Goal: Find specific page/section: Find specific page/section

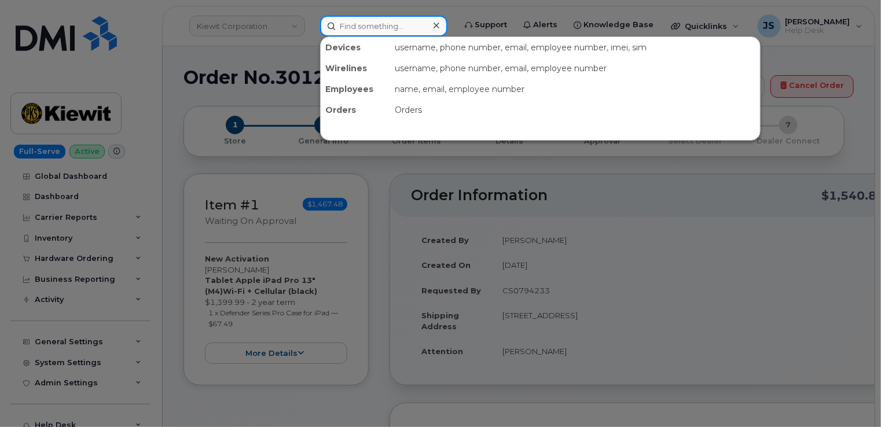
paste input "Jimmi White"
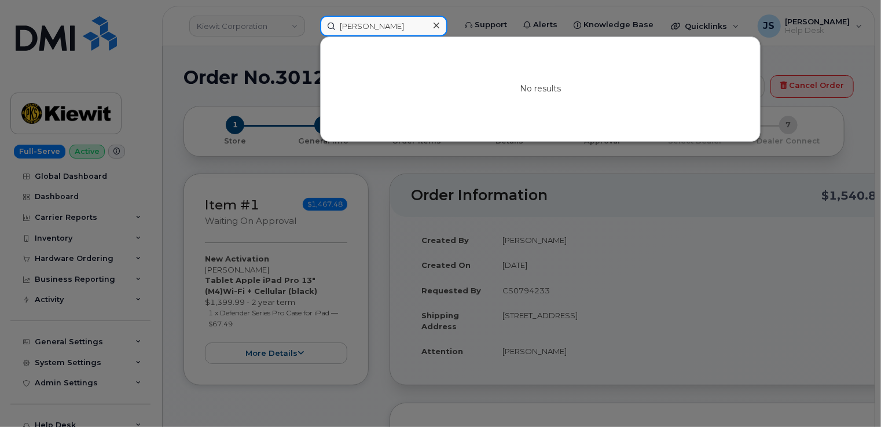
drag, startPoint x: 363, startPoint y: 29, endPoint x: 354, endPoint y: 28, distance: 9.3
click at [354, 28] on input "Jimmi White" at bounding box center [383, 26] width 127 height 21
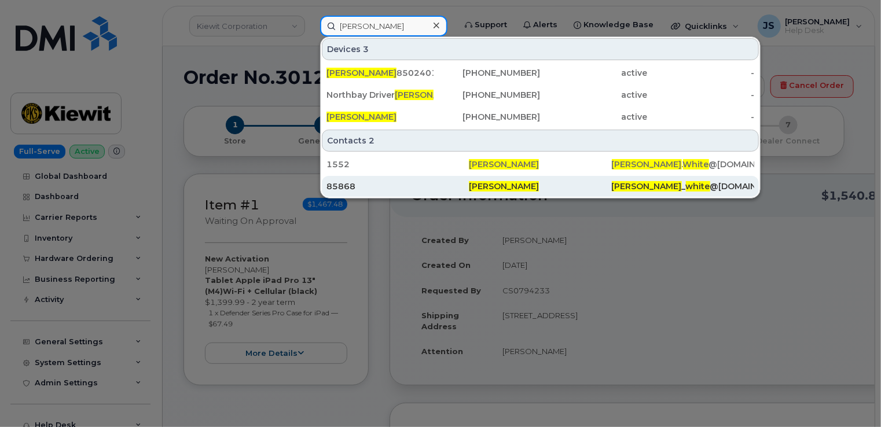
type input "Jim White"
click at [335, 182] on div "85868" at bounding box center [397, 187] width 142 height 12
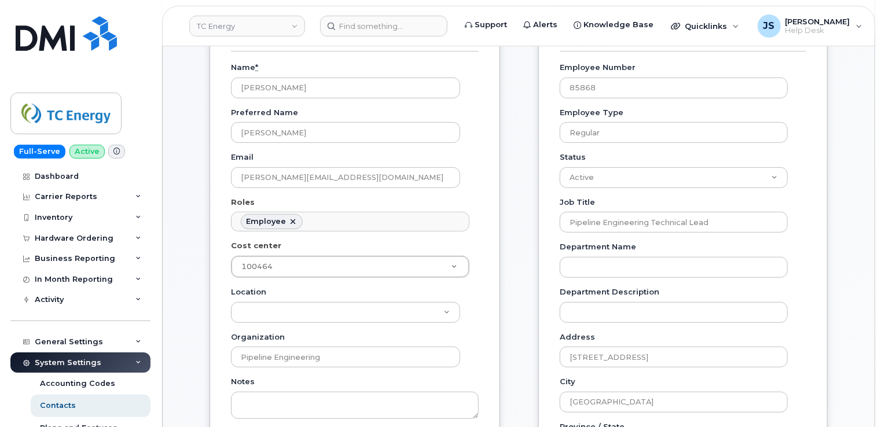
scroll to position [232, 0]
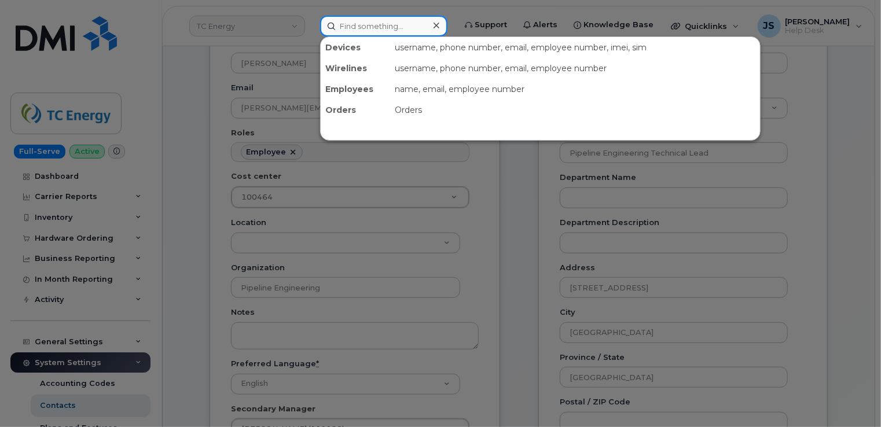
click at [344, 23] on input at bounding box center [383, 26] width 127 height 21
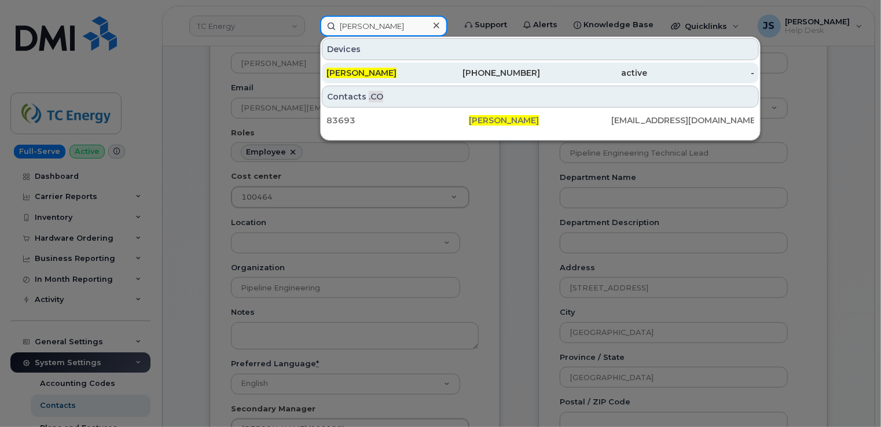
type input "Jimmie White"
click at [361, 71] on span "JIMMIE WHITE" at bounding box center [361, 73] width 70 height 10
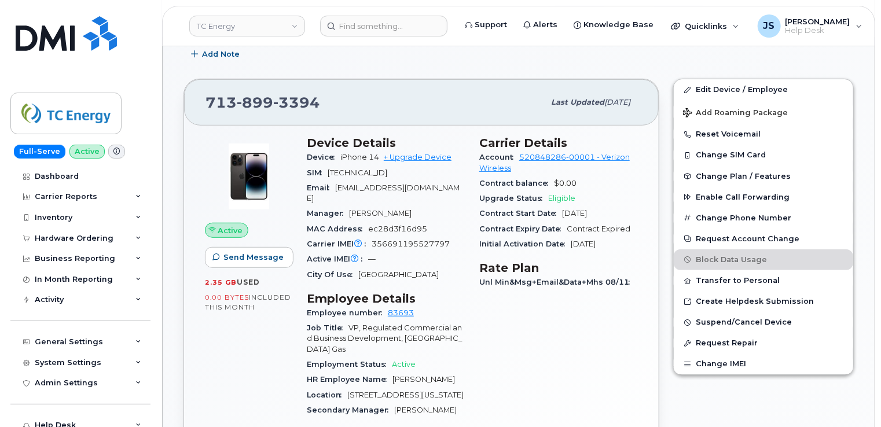
scroll to position [347, 0]
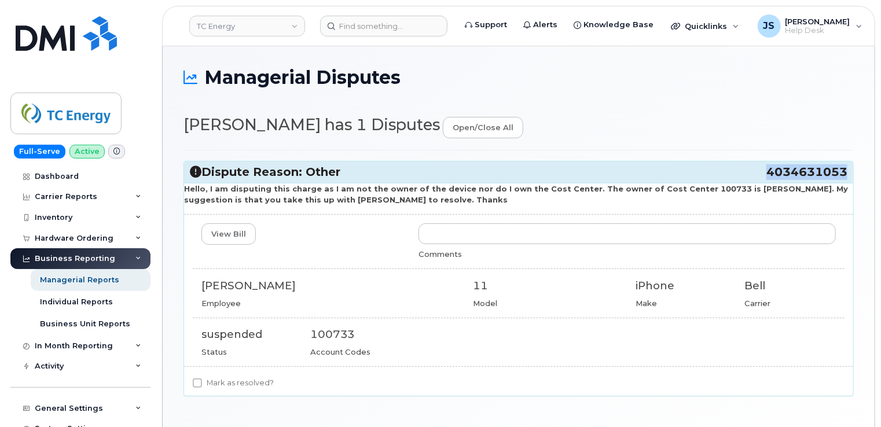
drag, startPoint x: 769, startPoint y: 171, endPoint x: 847, endPoint y: 172, distance: 78.1
click at [847, 172] on span "4034631053" at bounding box center [806, 172] width 81 height 16
copy span "4034631053"
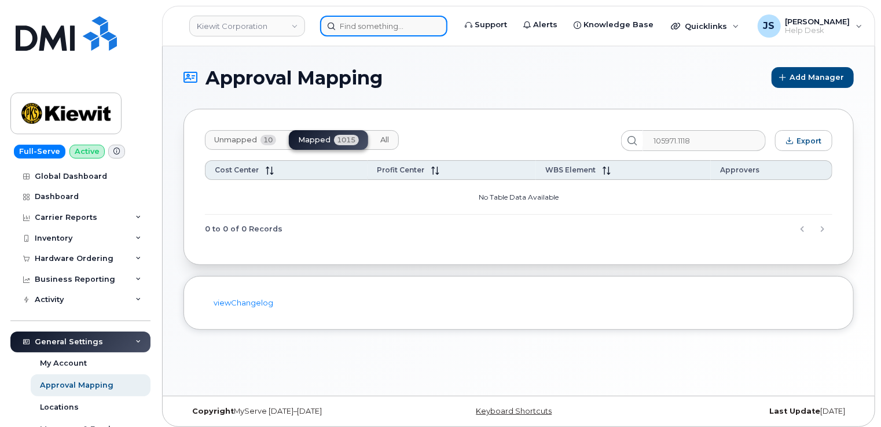
click at [347, 24] on input at bounding box center [383, 26] width 127 height 21
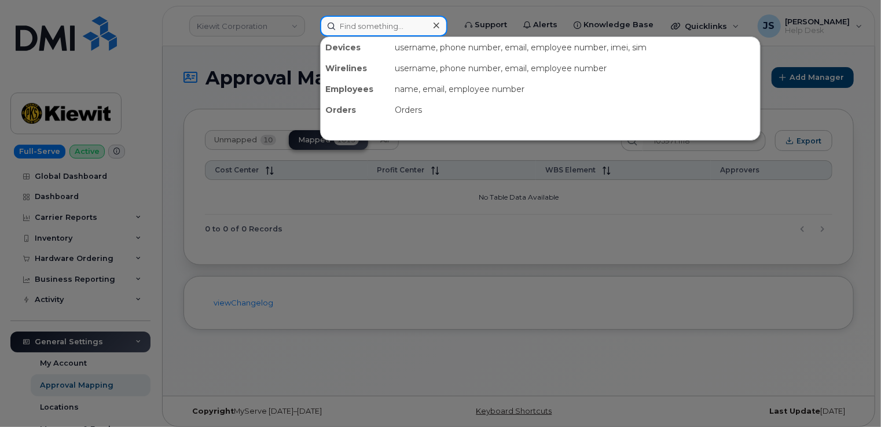
paste input "4034631053"
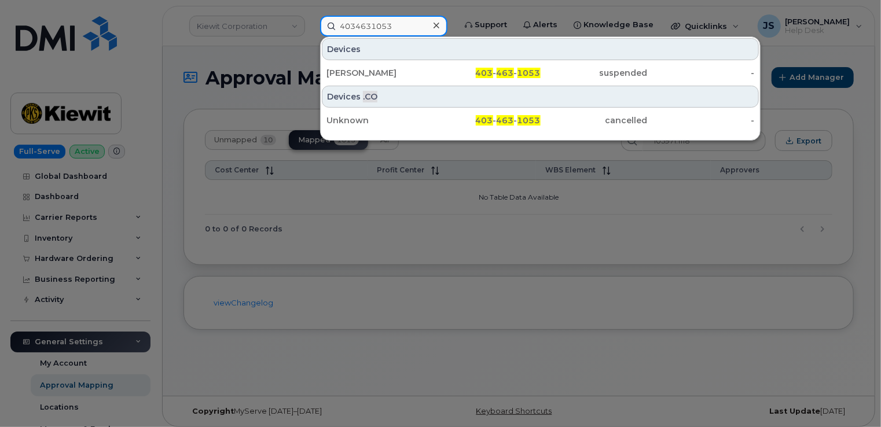
type input "4034631053"
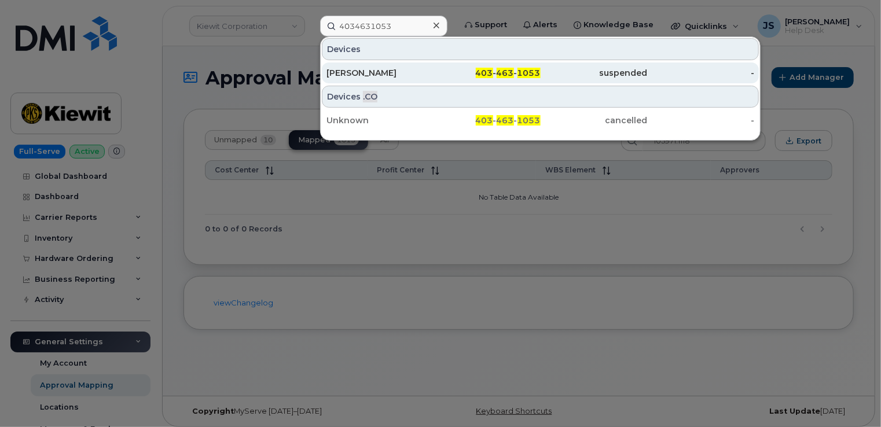
click at [366, 76] on div "[PERSON_NAME]" at bounding box center [379, 73] width 107 height 12
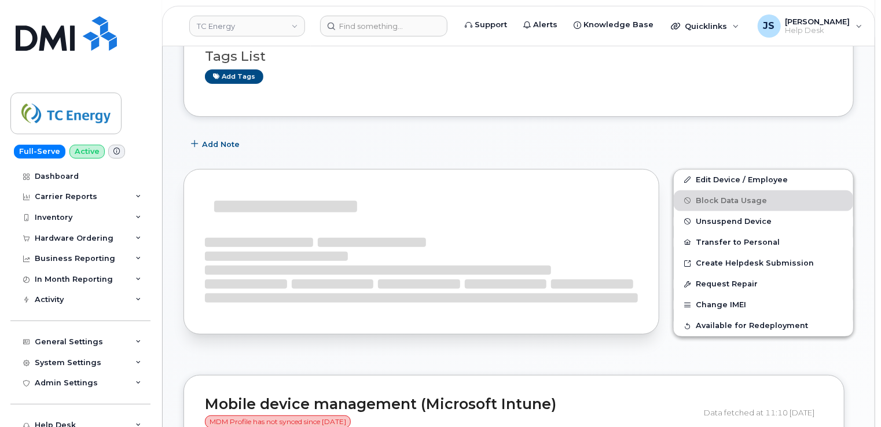
scroll to position [82, 0]
